Goal: Complete application form: Complete application form

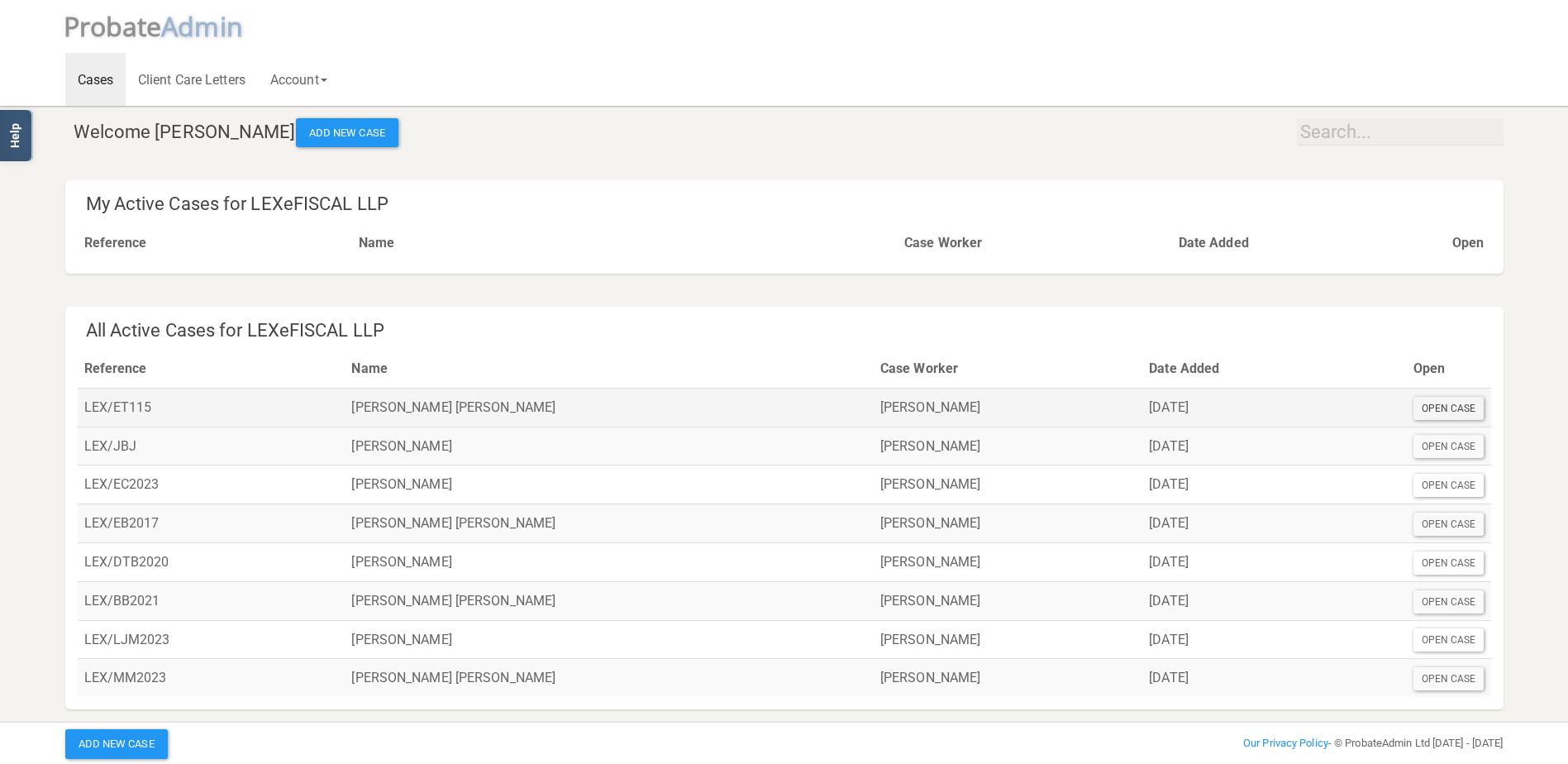
click at [1430, 406] on div "Open Case" at bounding box center [1449, 408] width 71 height 23
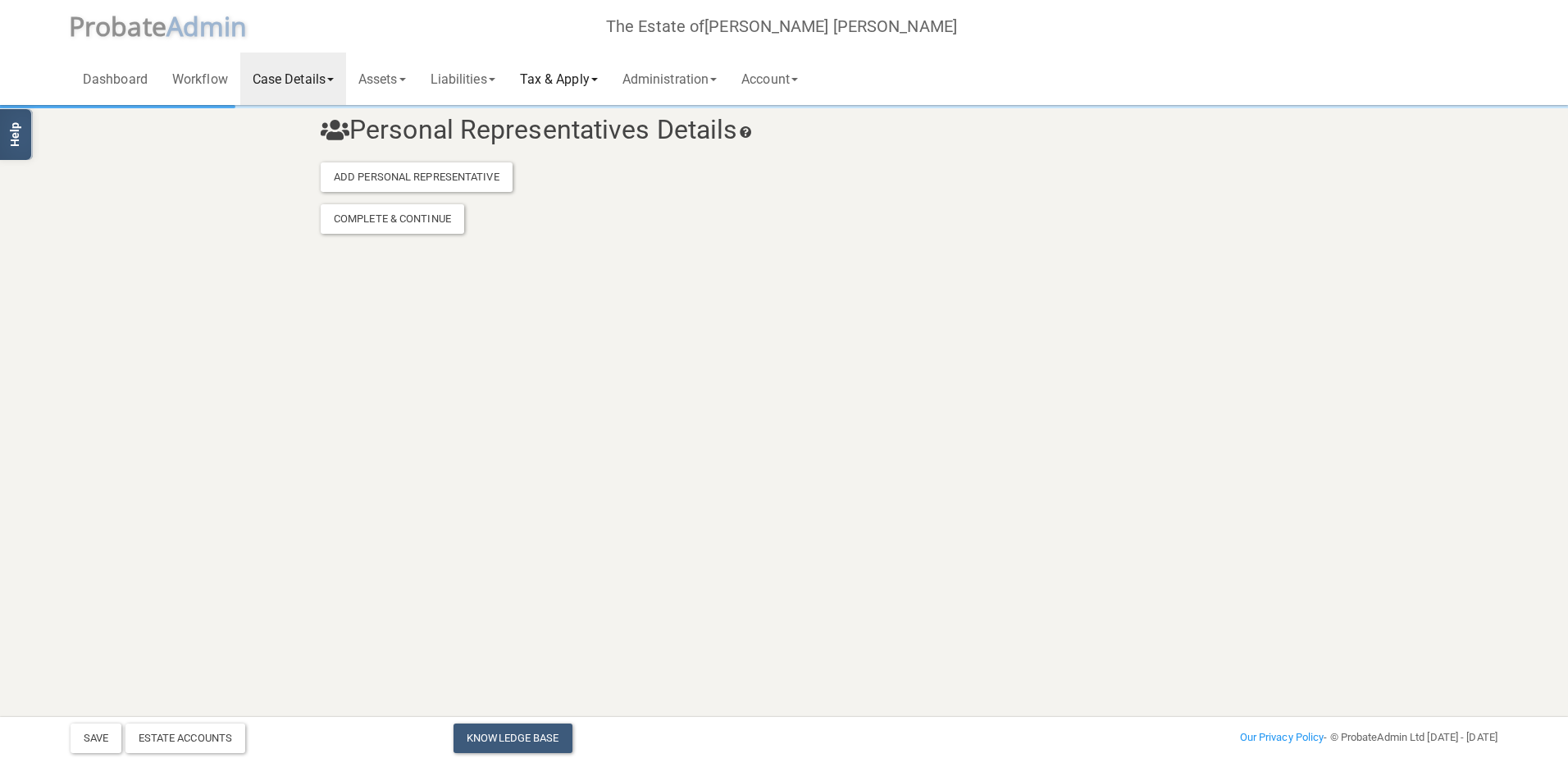
click at [598, 82] on link "Tax & Apply" at bounding box center [558, 79] width 102 height 53
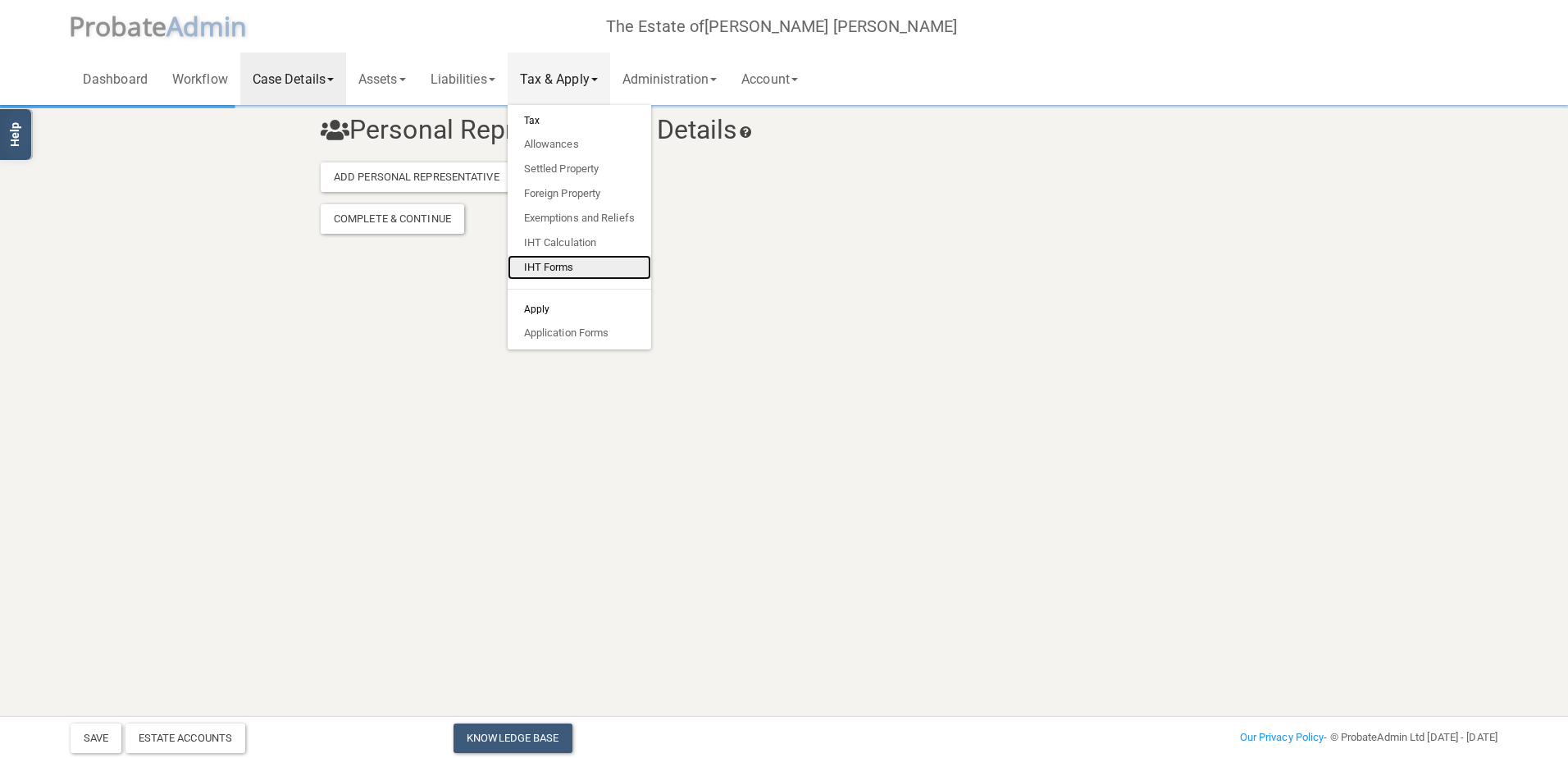
click at [598, 269] on link "IHT Forms" at bounding box center [579, 267] width 143 height 24
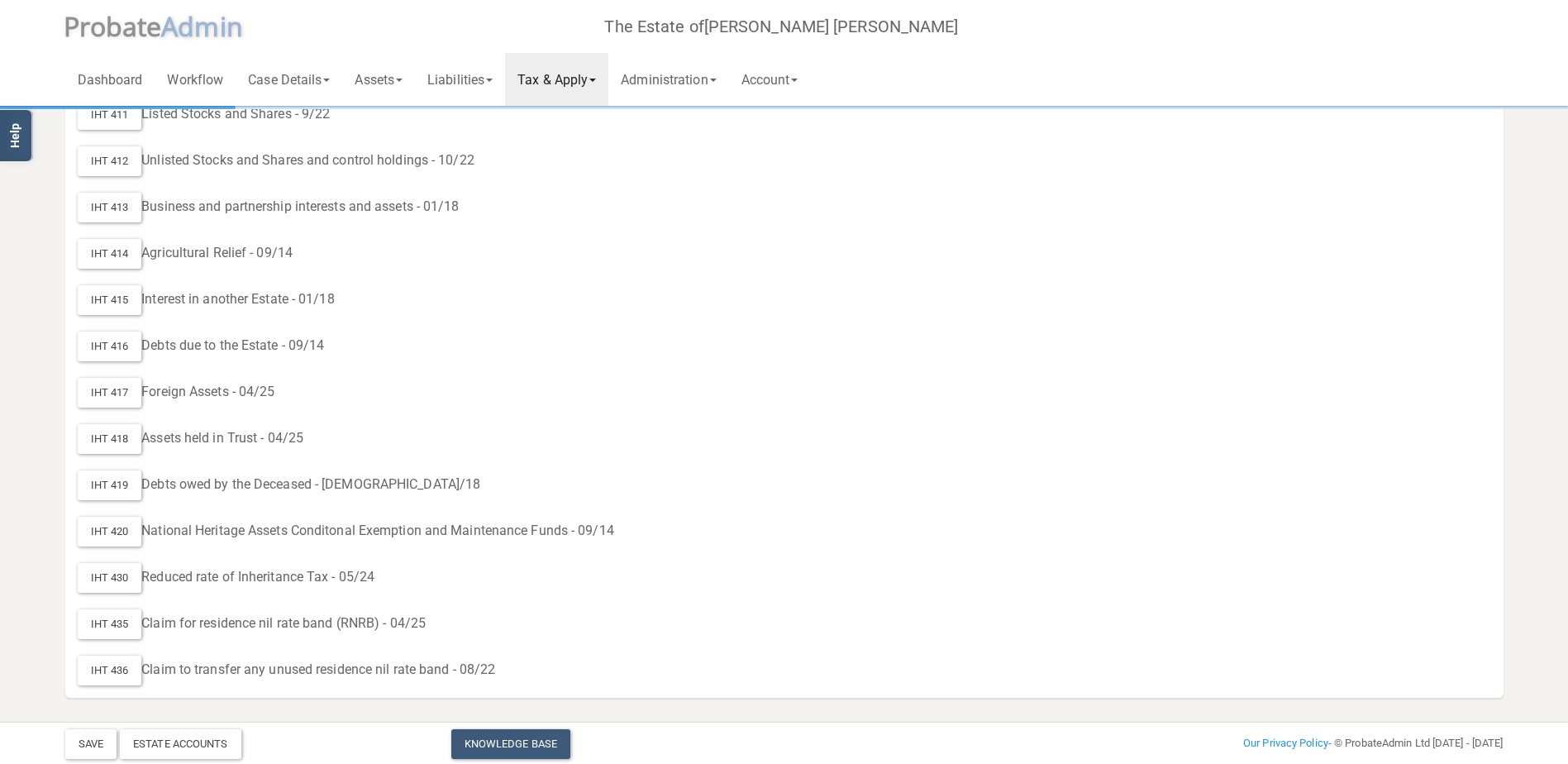
scroll to position [906, 0]
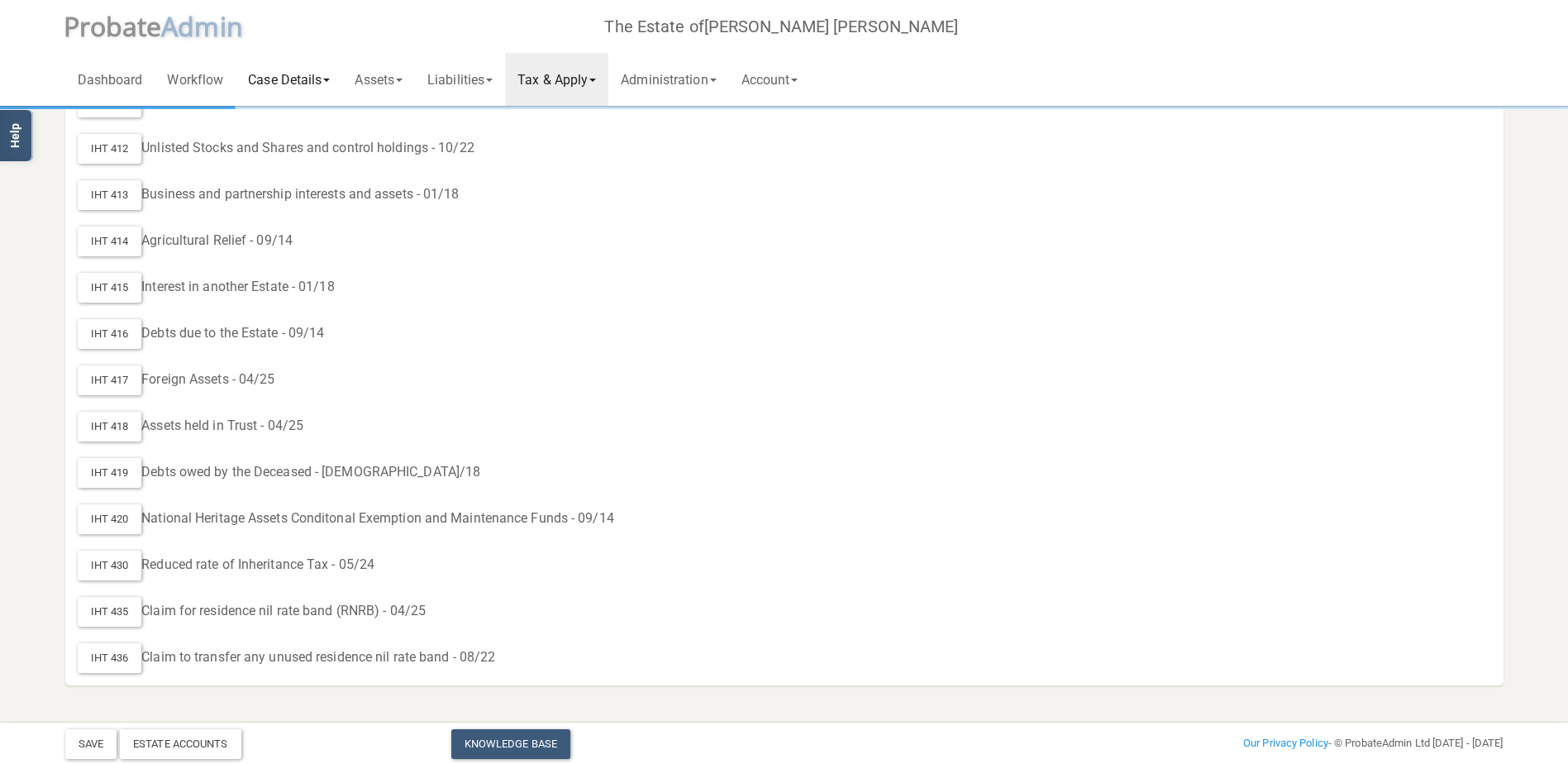
click at [278, 87] on link "Case Details" at bounding box center [288, 79] width 107 height 53
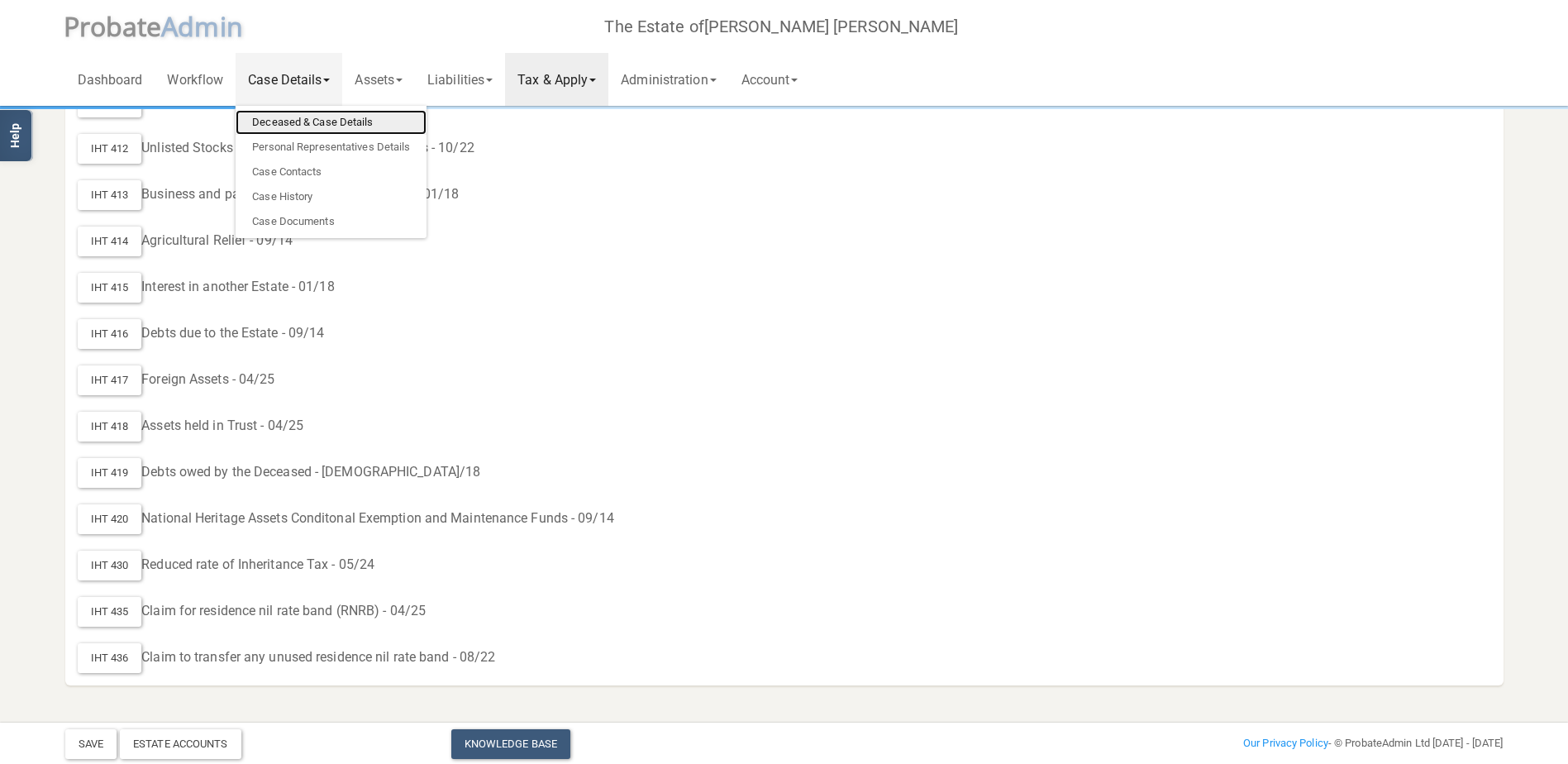
click at [300, 122] on link "Deceased & Case Details" at bounding box center [331, 122] width 191 height 25
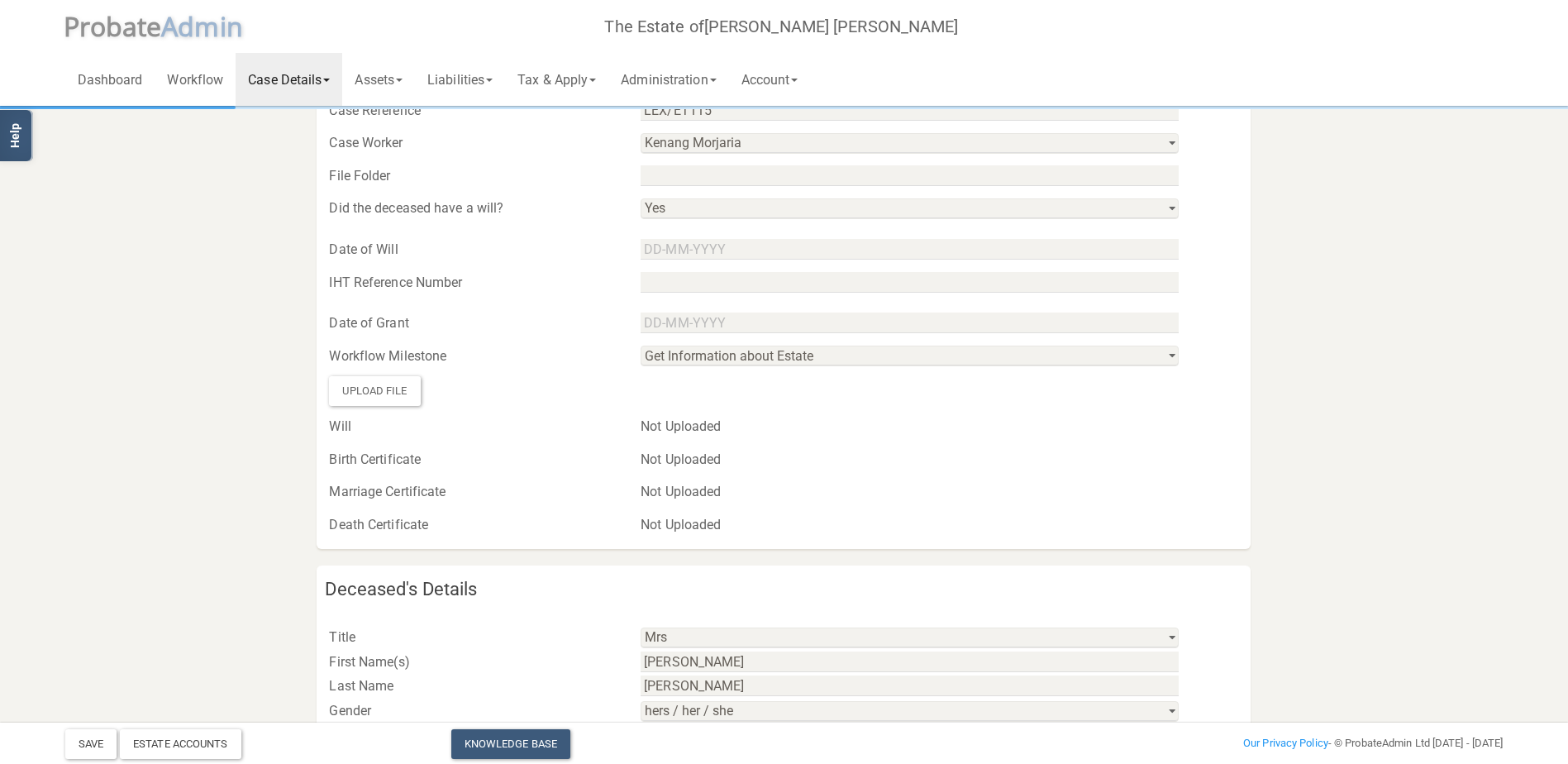
scroll to position [413, 0]
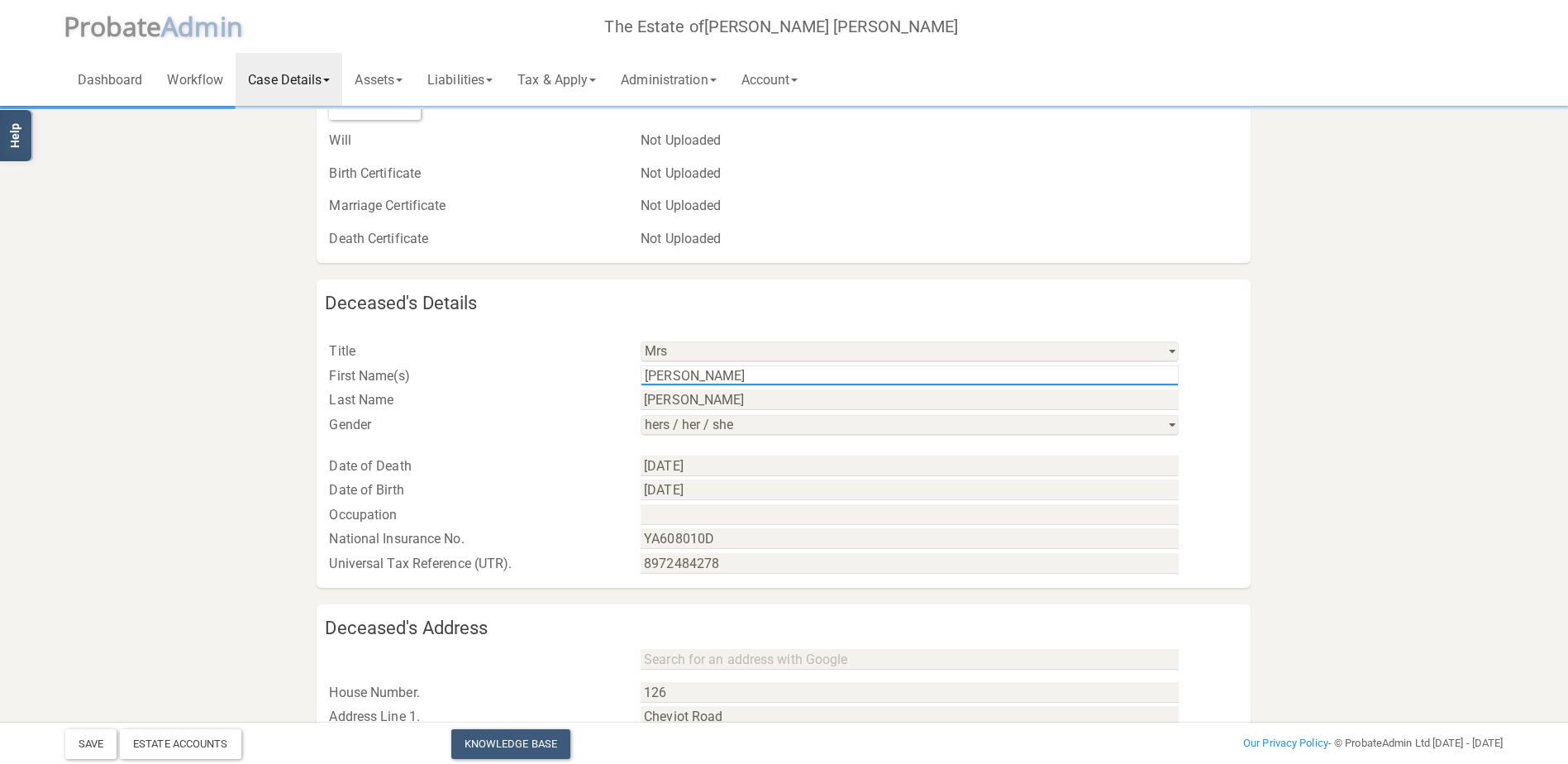
click at [814, 371] on input "[PERSON_NAME]" at bounding box center [909, 376] width 538 height 21
click at [722, 537] on input "YA608010D" at bounding box center [909, 539] width 538 height 21
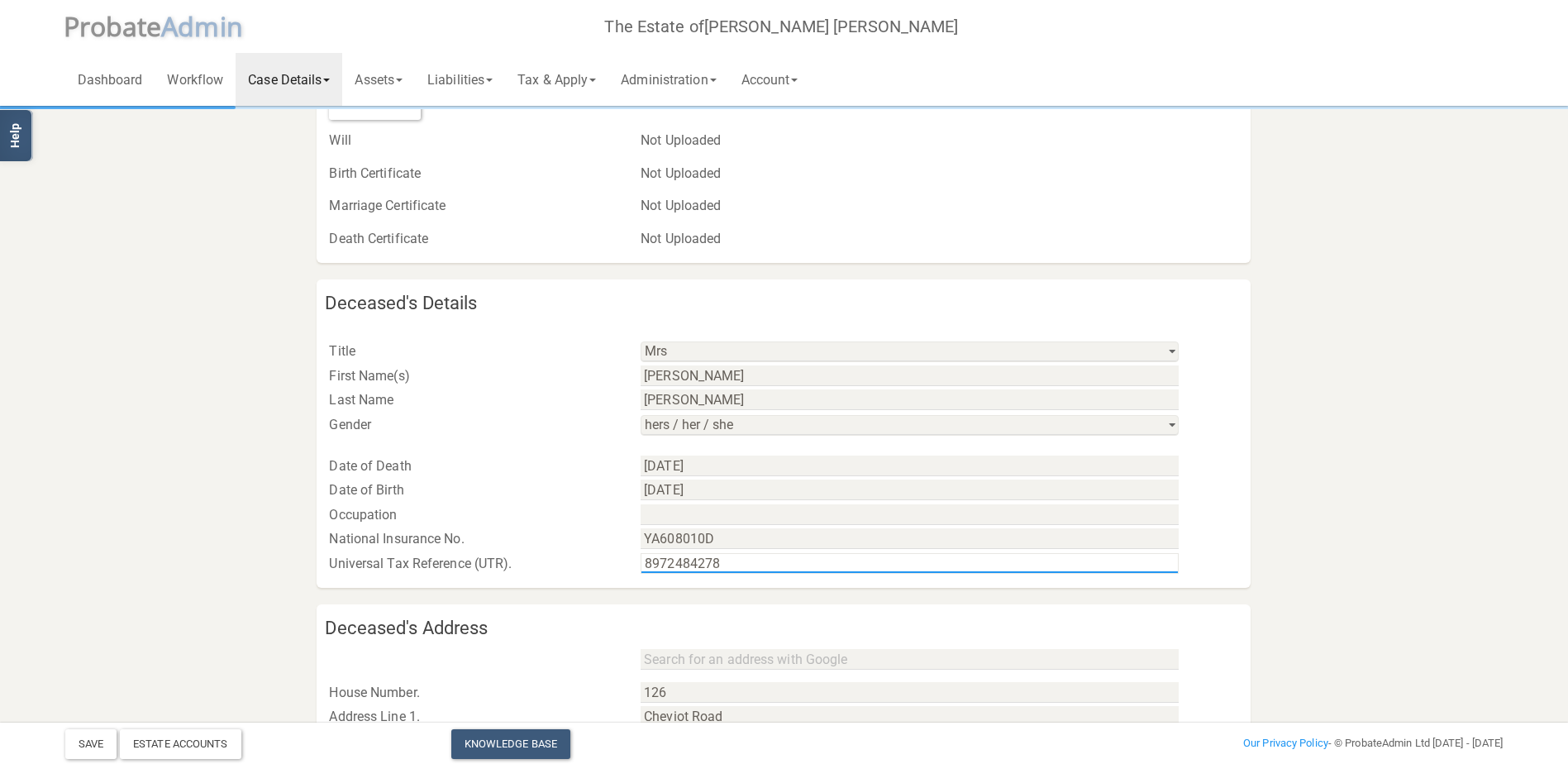
click at [779, 560] on input "8972484278" at bounding box center [909, 564] width 538 height 21
